Goal: Information Seeking & Learning: Learn about a topic

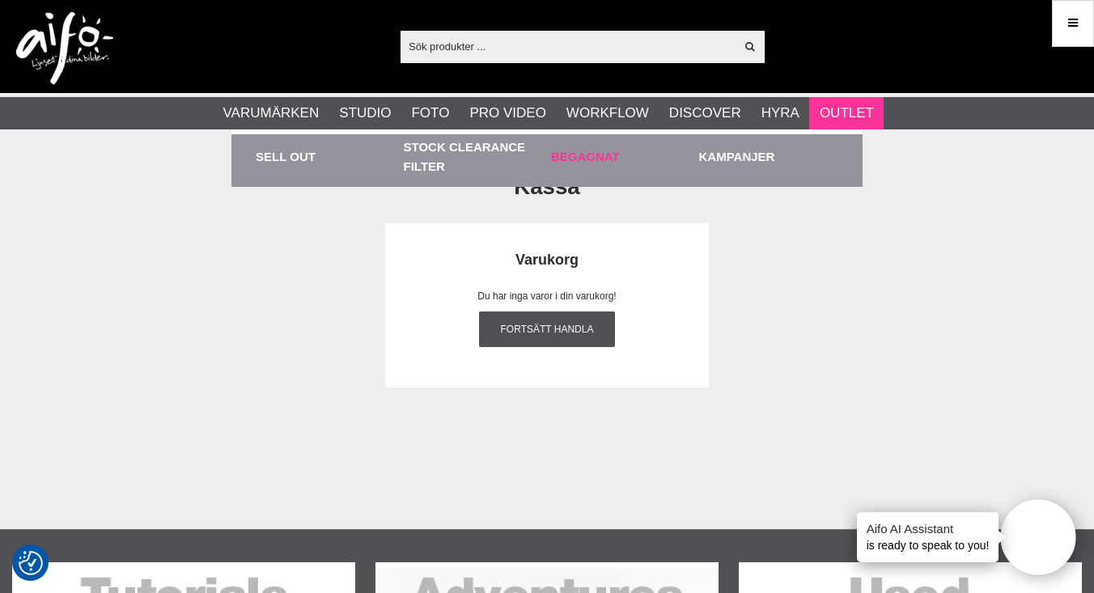
click at [562, 154] on link "Begagnat" at bounding box center [621, 156] width 140 height 44
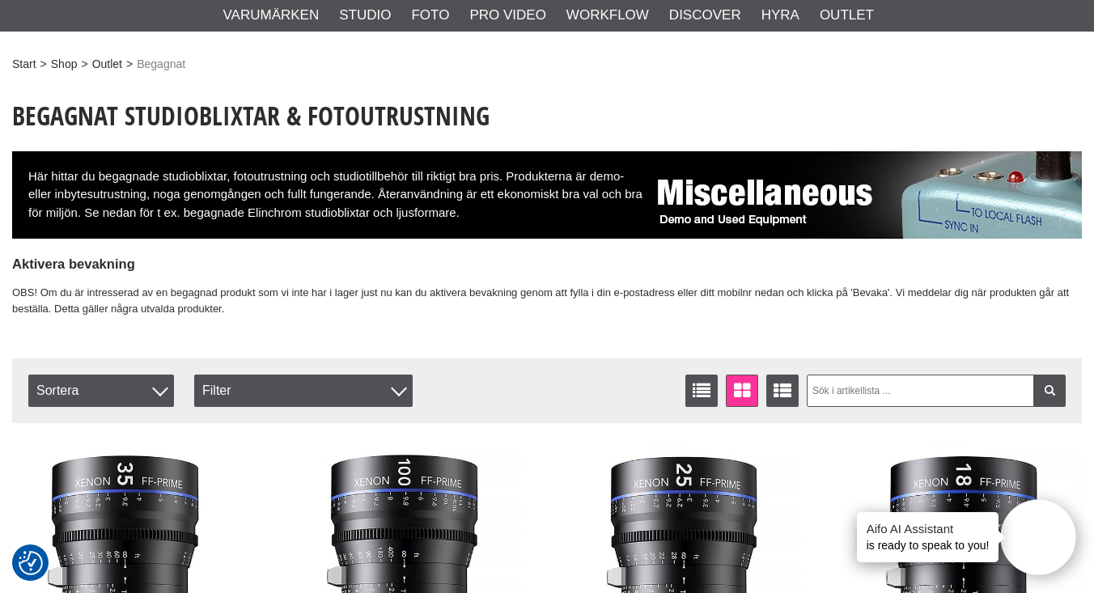
scroll to position [130, 0]
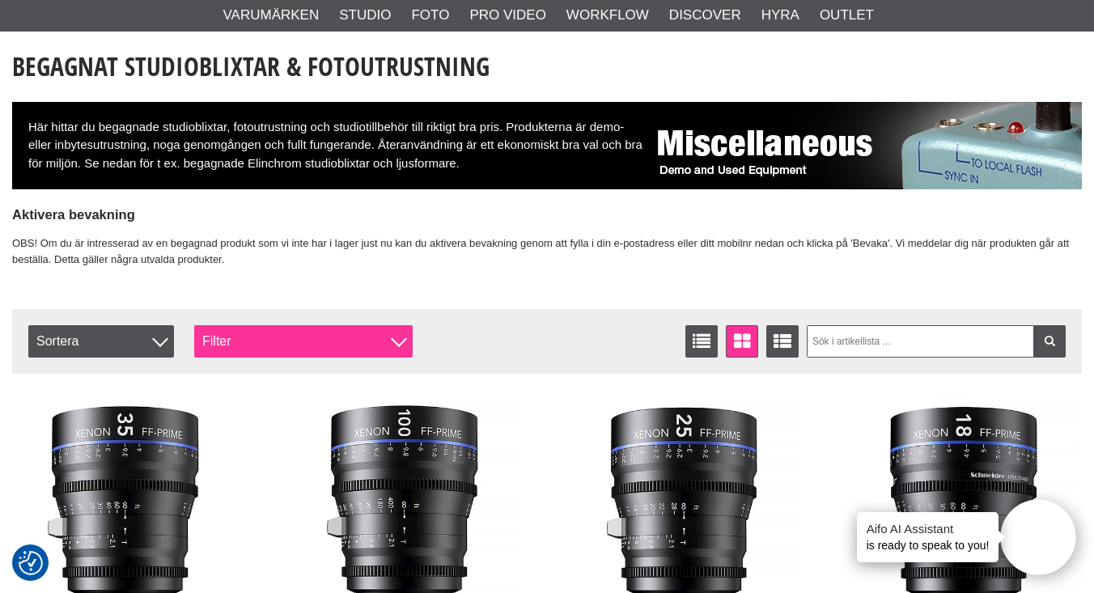
click at [350, 330] on div "Filter" at bounding box center [303, 341] width 218 height 32
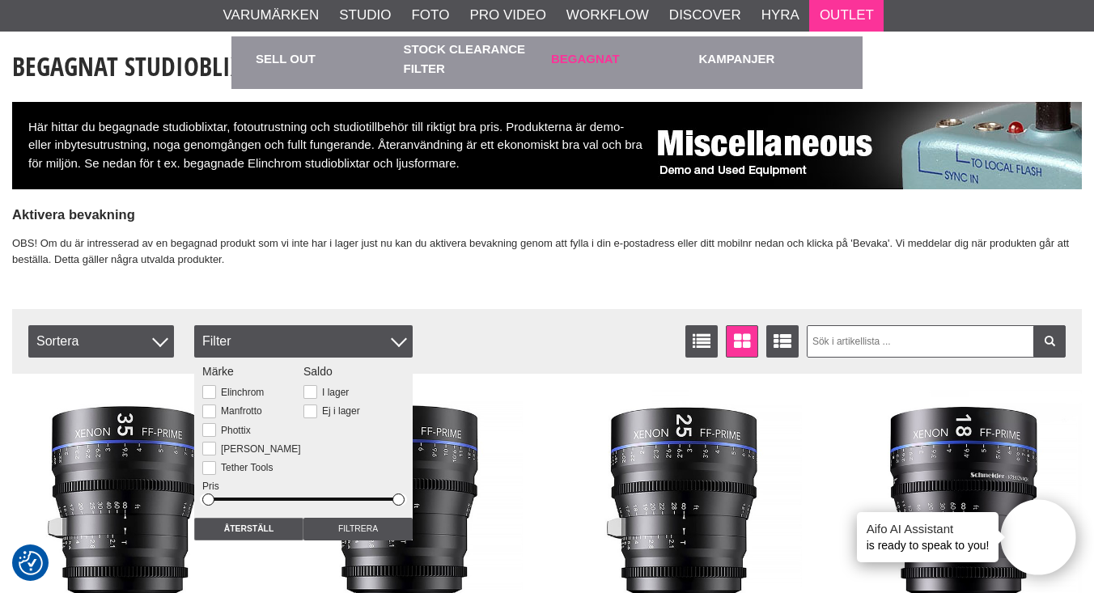
click at [587, 53] on link "Begagnat" at bounding box center [621, 58] width 140 height 44
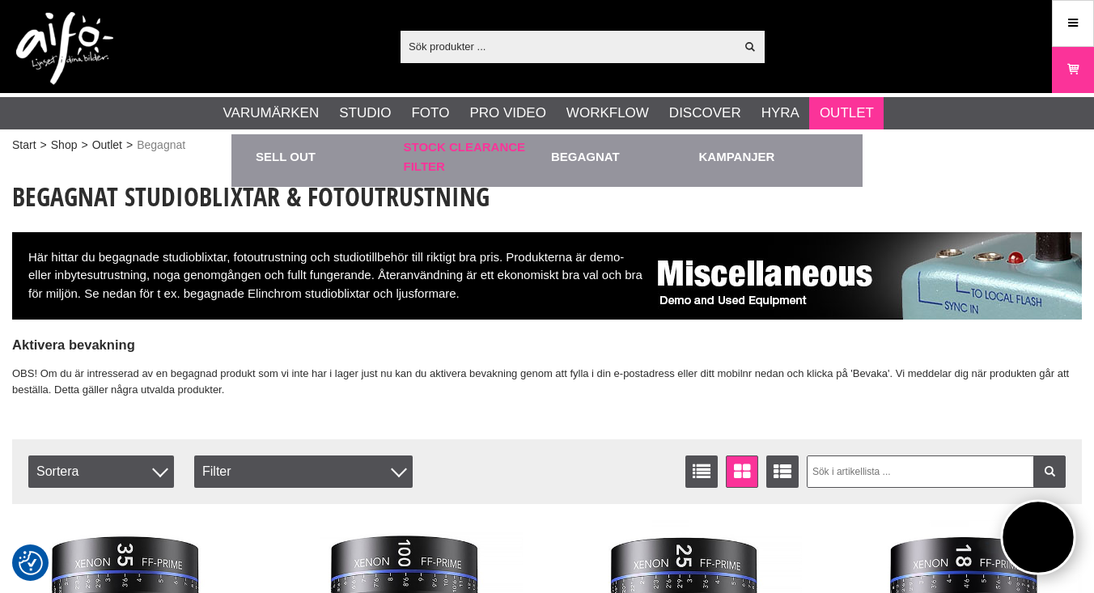
click at [454, 159] on link "Stock Clearance Filter" at bounding box center [474, 156] width 140 height 44
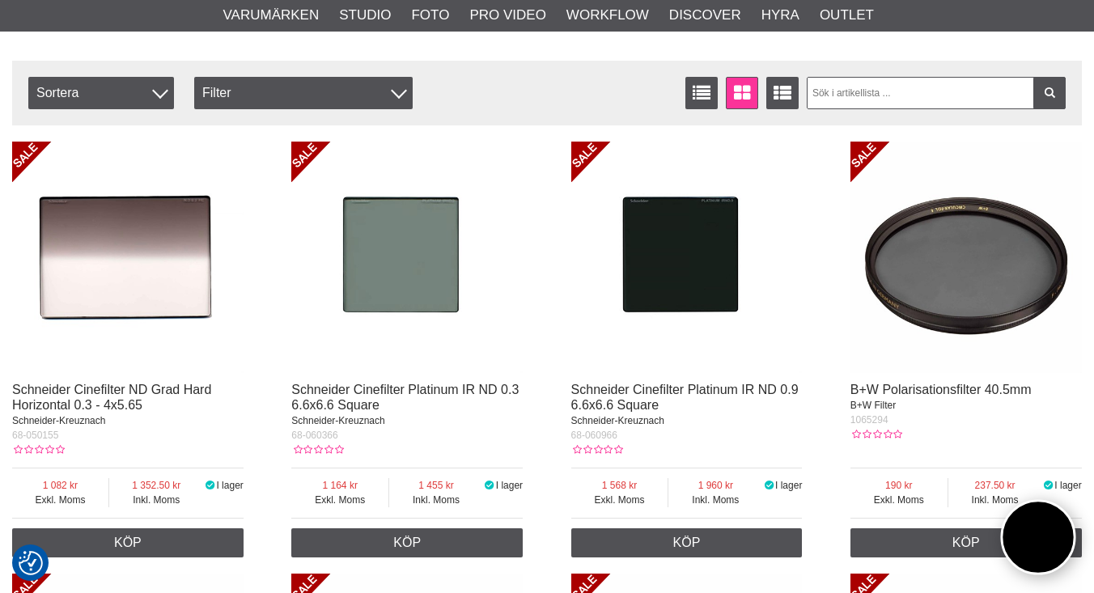
scroll to position [301, 0]
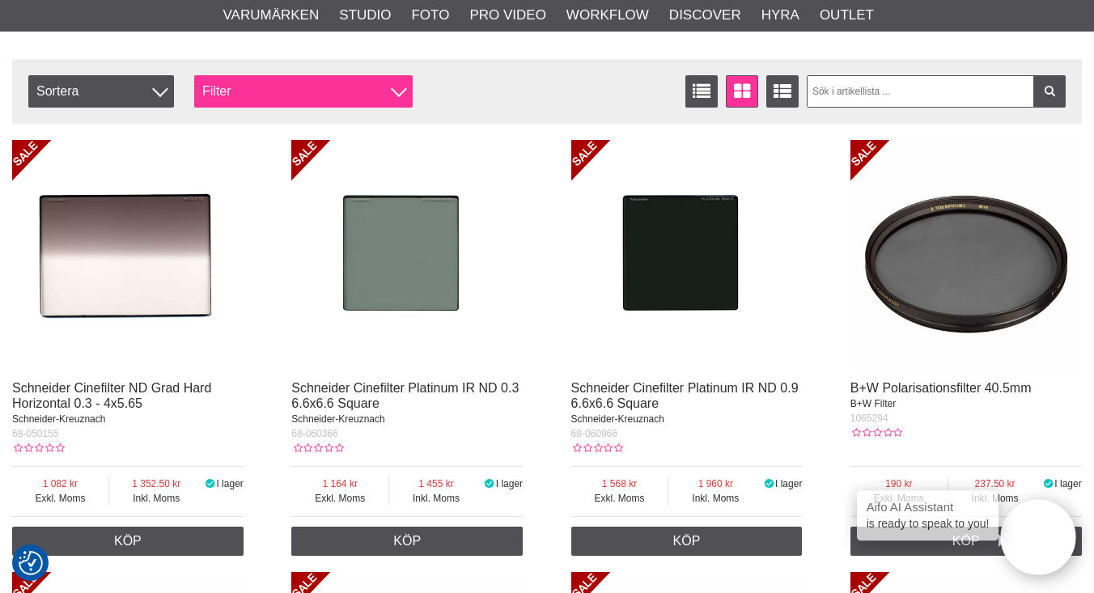
click at [370, 91] on div "Filter" at bounding box center [303, 91] width 218 height 32
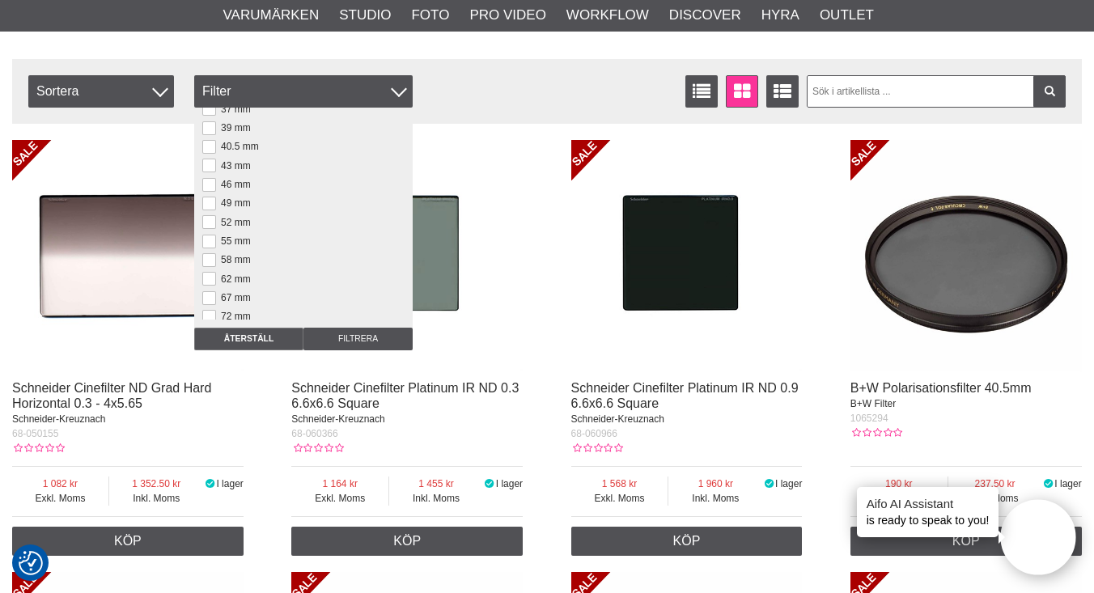
scroll to position [96, 0]
click at [240, 214] on label "52 mm" at bounding box center [233, 215] width 35 height 11
click at [0, 0] on input "52 mm" at bounding box center [0, 0] width 0 height 0
click at [353, 336] on input "Filtrera" at bounding box center [357, 339] width 109 height 23
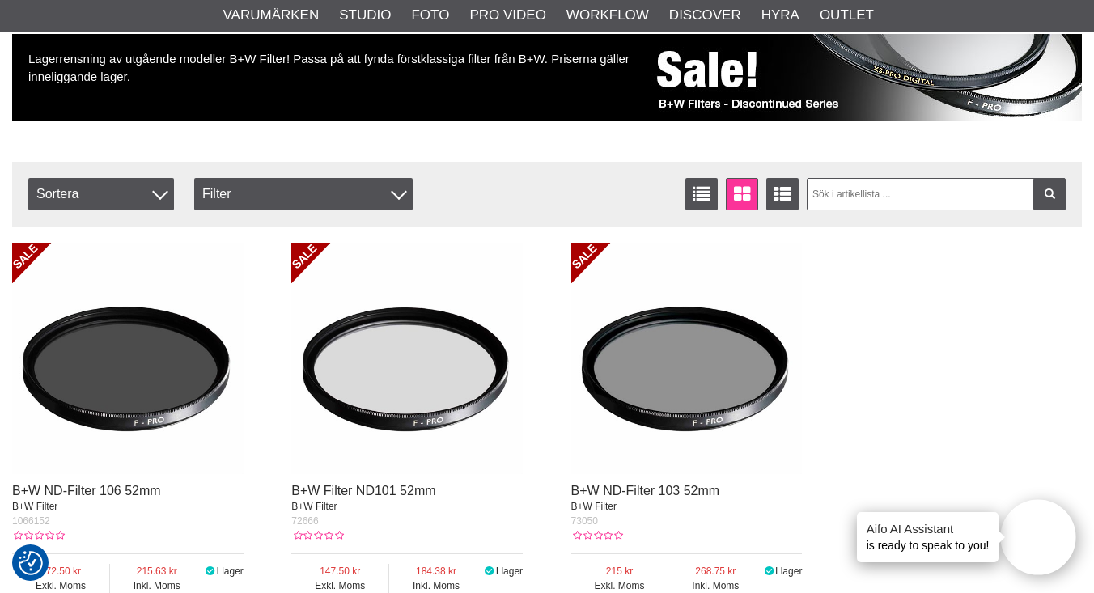
scroll to position [324, 0]
